Goal: Find specific page/section: Find specific page/section

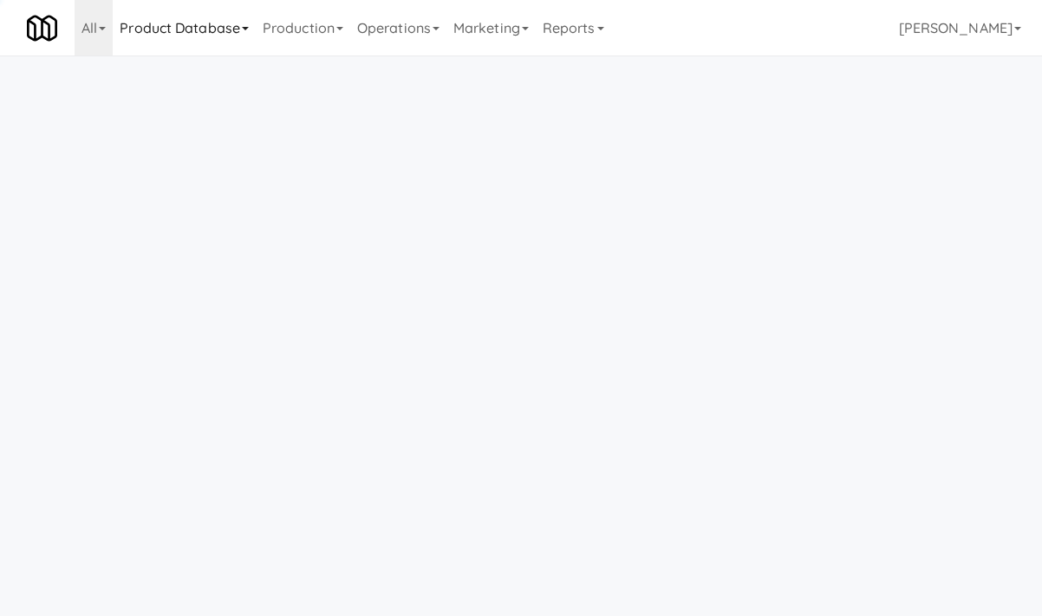
click at [198, 29] on link "Product Database" at bounding box center [184, 28] width 143 height 56
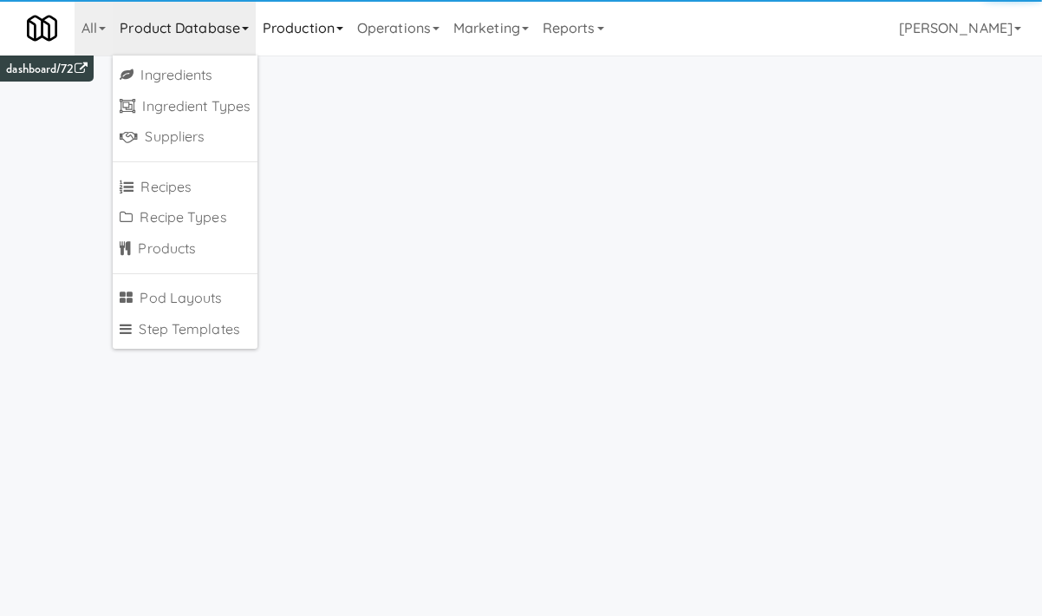
click at [291, 31] on link "Production" at bounding box center [303, 28] width 95 height 56
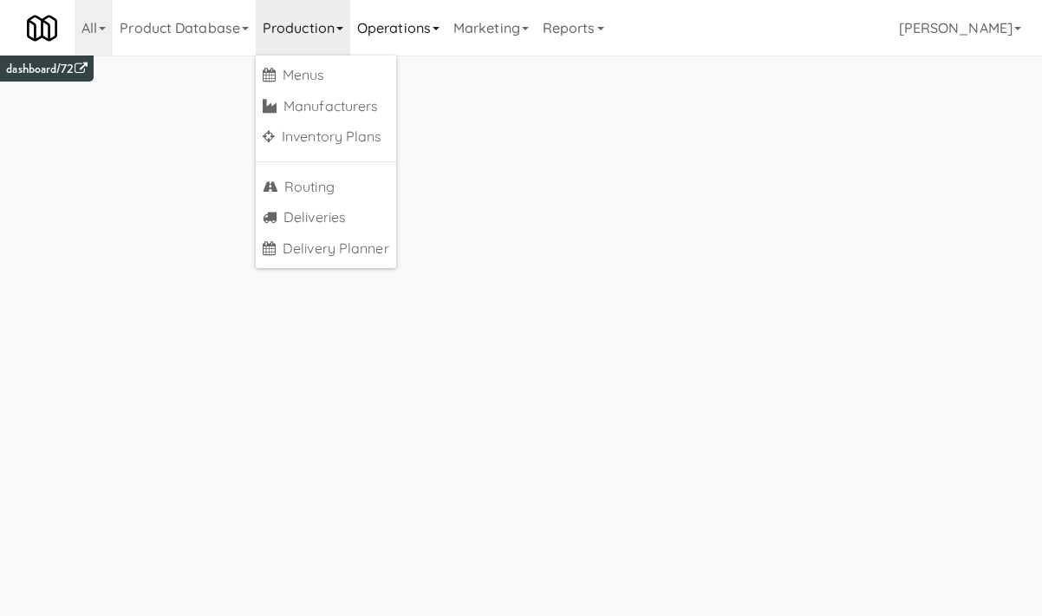
click at [383, 40] on link "Operations" at bounding box center [398, 28] width 96 height 56
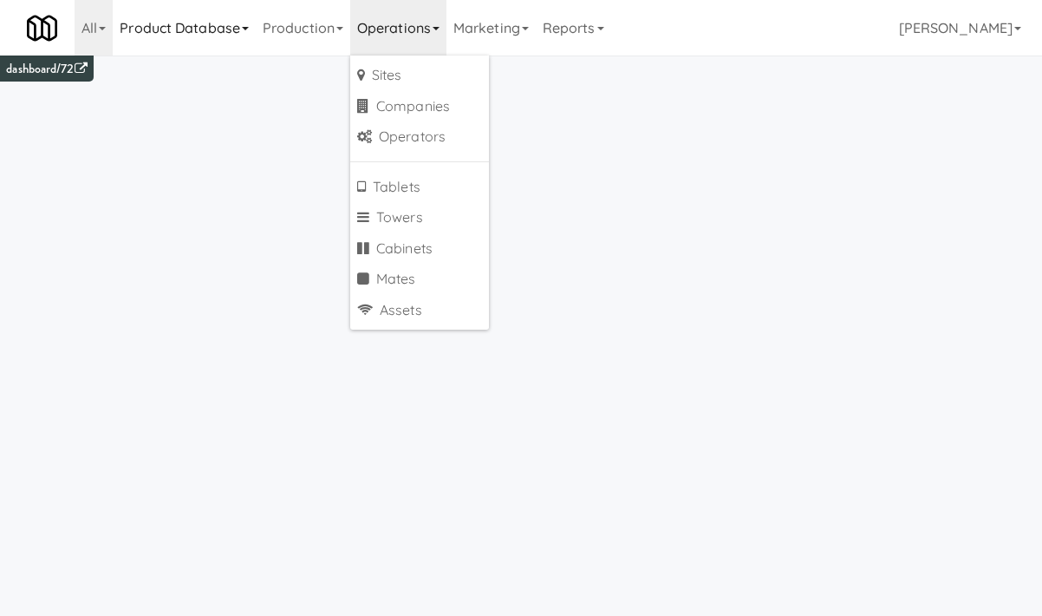
click at [219, 45] on link "Product Database" at bounding box center [184, 28] width 143 height 56
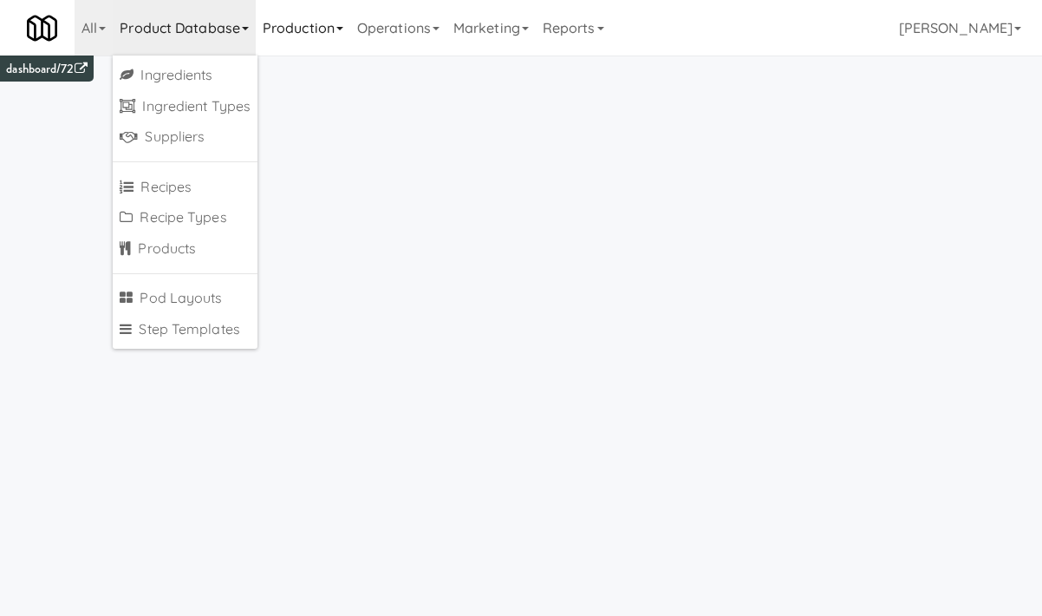
click at [324, 33] on link "Production" at bounding box center [303, 28] width 95 height 56
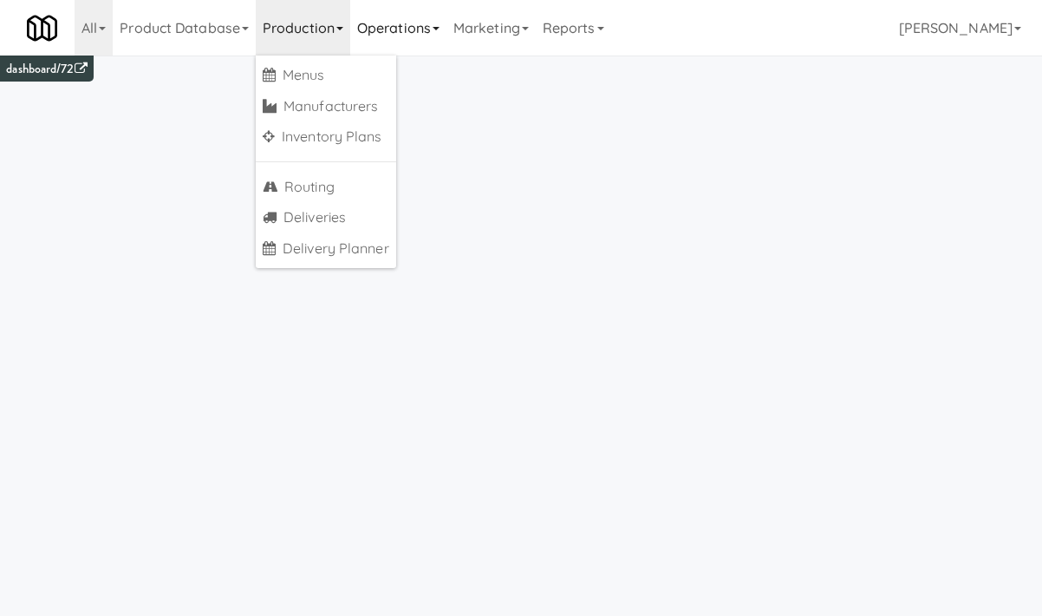
click at [407, 28] on link "Operations" at bounding box center [398, 28] width 96 height 56
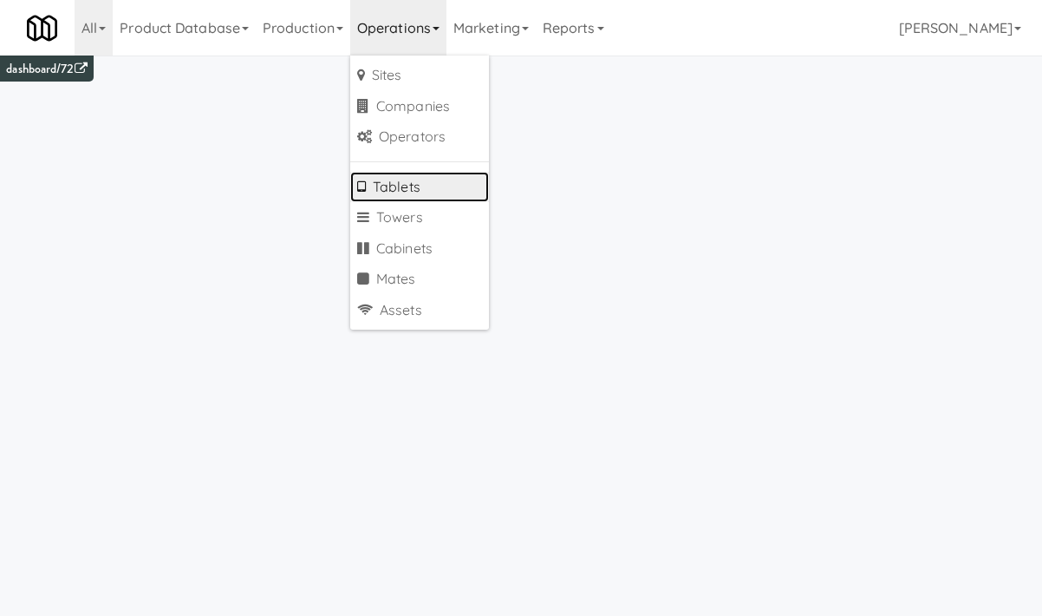
click at [412, 184] on link "Tablets" at bounding box center [419, 187] width 139 height 31
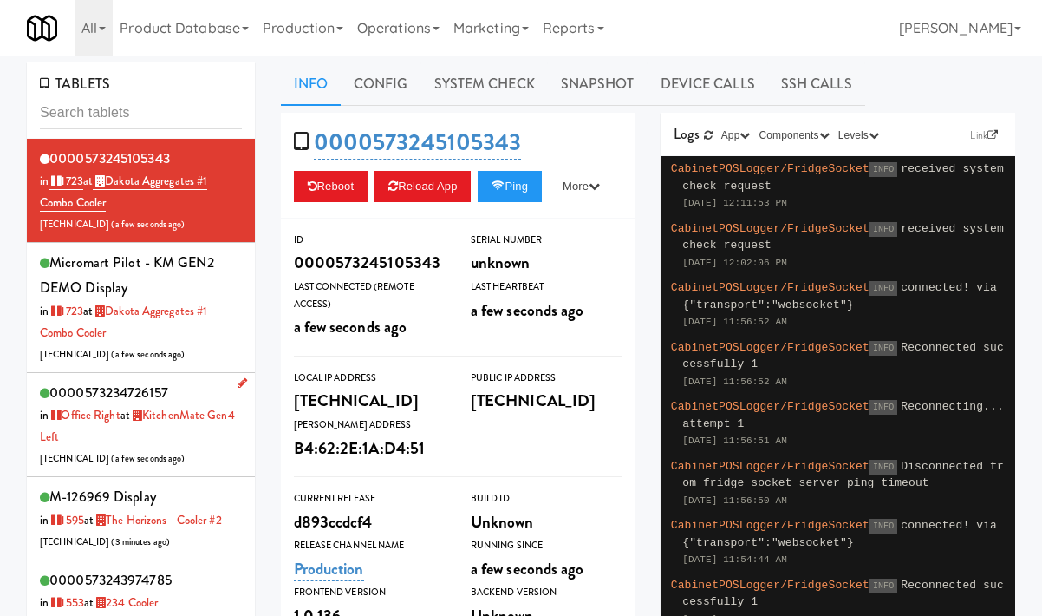
scroll to position [28, 0]
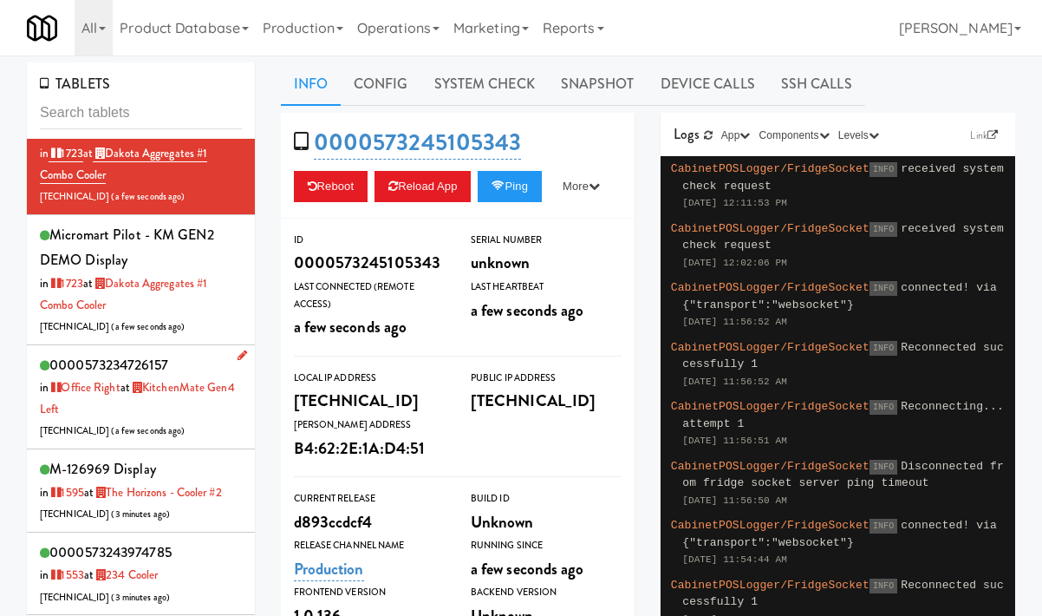
click at [196, 430] on div "0000573234726157 in Office Right at KitchenMate Gen4 Left [TECHNICAL_ID] ( a fe…" at bounding box center [141, 396] width 202 height 89
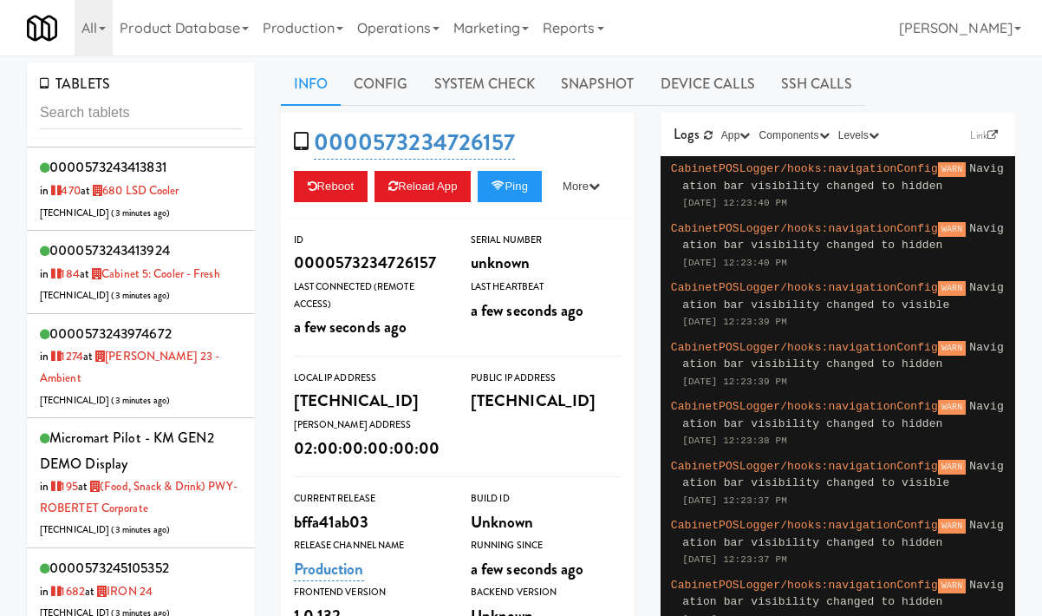
scroll to position [733, 0]
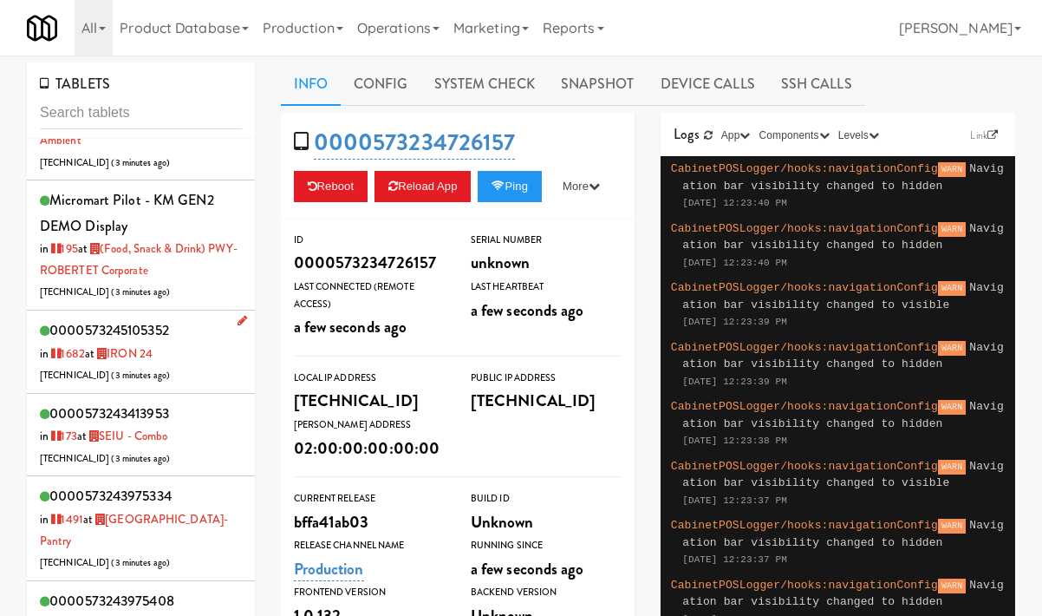
click at [193, 348] on div "0000573245105352 in [DATE] at IRON 24 [TECHNICAL_ID] ( 3 minutes ago )" at bounding box center [141, 351] width 202 height 69
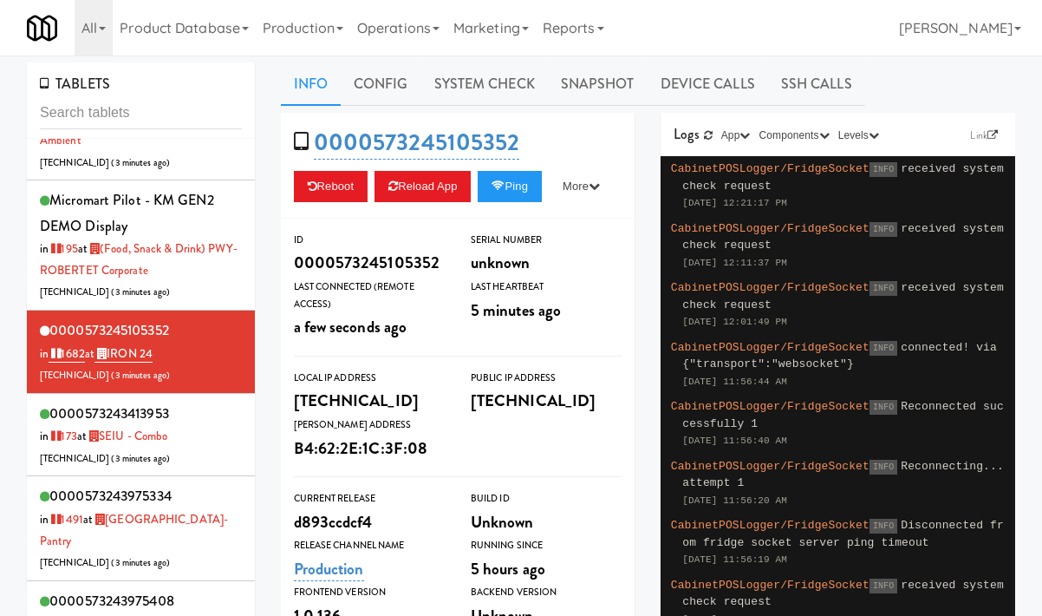
click at [981, 147] on div "Logs Link App KioskNodeLogger KioskBrowserLogger CabinetPOSLogger Components Ki…" at bounding box center [838, 135] width 355 height 44
click at [978, 133] on link "Link" at bounding box center [984, 135] width 36 height 17
